Goal: Task Accomplishment & Management: Manage account settings

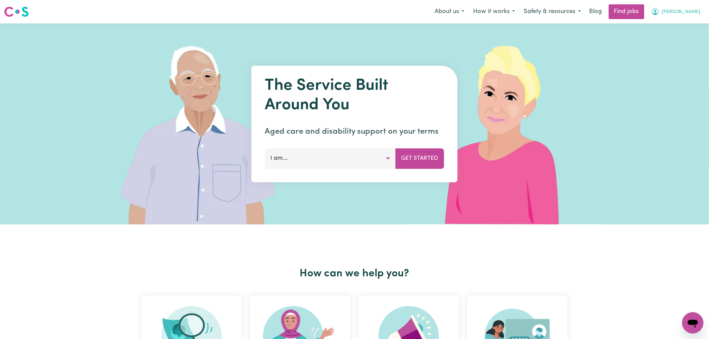
click at [688, 11] on span "[PERSON_NAME]" at bounding box center [681, 11] width 39 height 7
click at [671, 49] on link "Logout" at bounding box center [677, 51] width 53 height 13
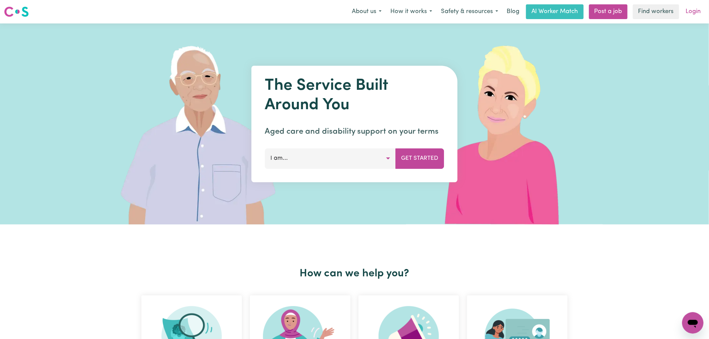
click at [696, 5] on link "Login" at bounding box center [692, 11] width 23 height 15
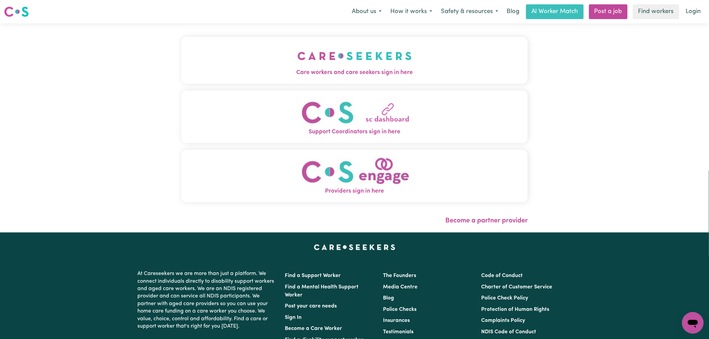
click at [297, 66] on img "Care workers and care seekers sign in here" at bounding box center [354, 56] width 114 height 25
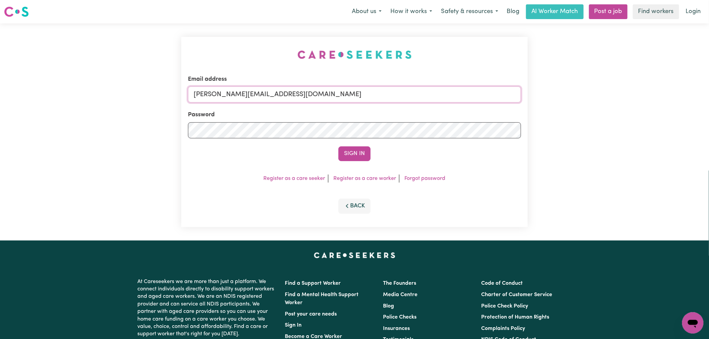
click at [289, 95] on input "[PERSON_NAME][EMAIL_ADDRESS][DOMAIN_NAME]" at bounding box center [354, 94] width 333 height 16
drag, startPoint x: 365, startPoint y: 95, endPoint x: 229, endPoint y: 96, distance: 136.3
click at [229, 96] on input "[EMAIL_ADDRESS][DOMAIN_NAME]" at bounding box center [354, 94] width 333 height 16
type input "[EMAIL_ADDRESS][DOMAIN_NAME]"
click at [363, 158] on button "Sign In" at bounding box center [354, 153] width 32 height 15
